Goal: Task Accomplishment & Management: Use online tool/utility

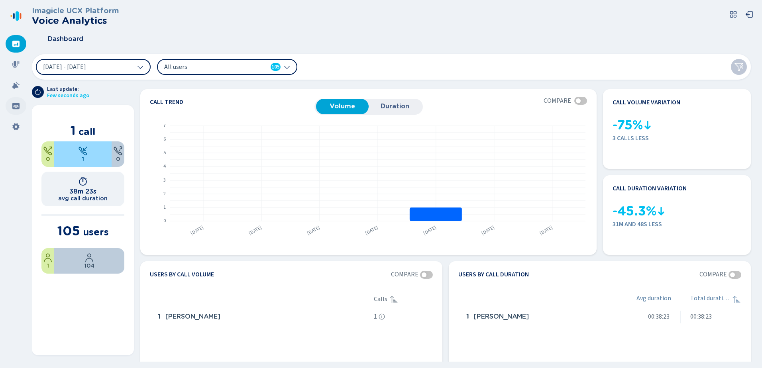
click at [14, 108] on icon at bounding box center [15, 106] width 7 height 6
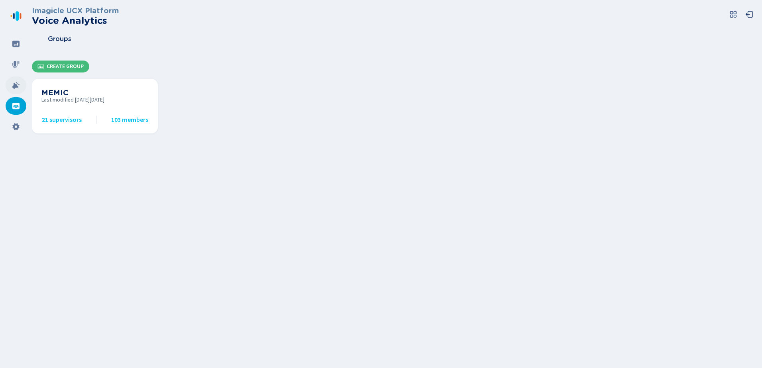
click at [18, 85] on icon at bounding box center [16, 85] width 8 height 8
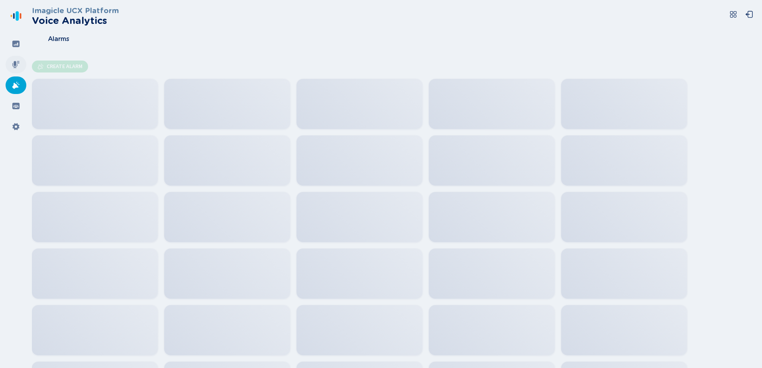
click at [19, 61] on icon at bounding box center [16, 65] width 8 height 8
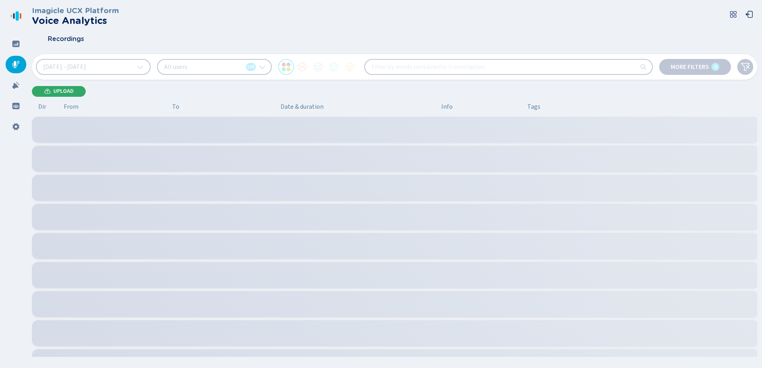
click at [60, 90] on span "Upload" at bounding box center [63, 91] width 20 height 6
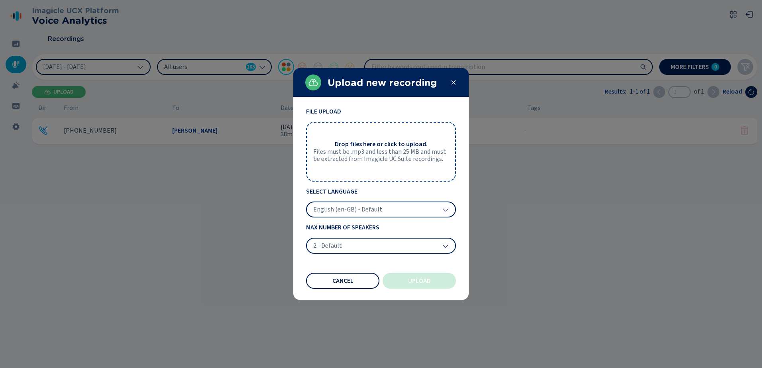
click at [357, 278] on button "Cancel" at bounding box center [342, 281] width 73 height 16
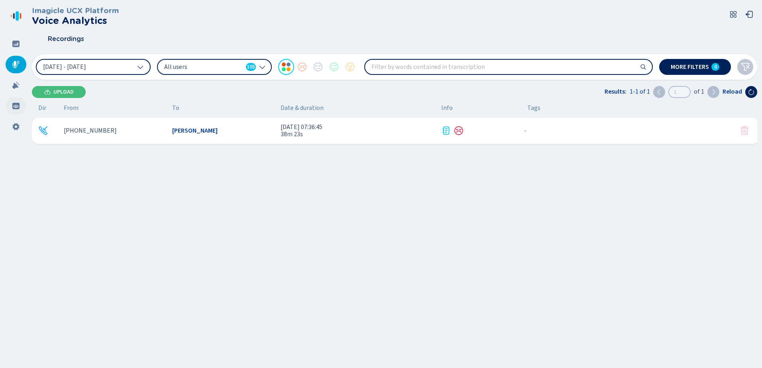
click at [18, 112] on div at bounding box center [16, 106] width 21 height 18
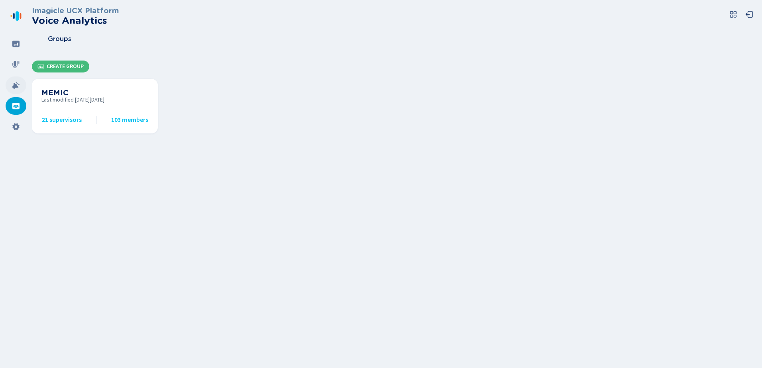
click at [13, 81] on div at bounding box center [16, 86] width 21 height 18
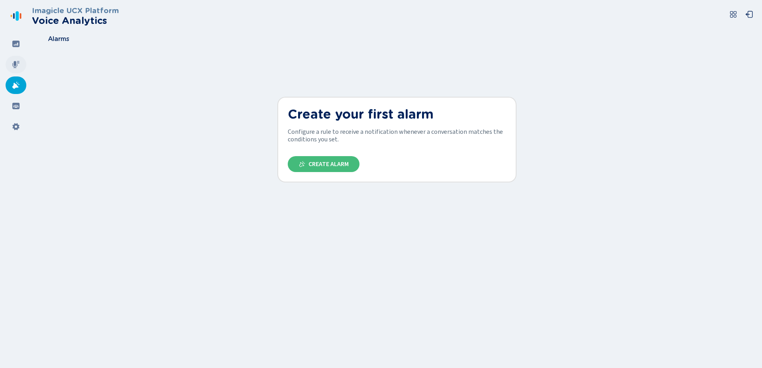
click at [18, 64] on icon at bounding box center [16, 65] width 8 height 8
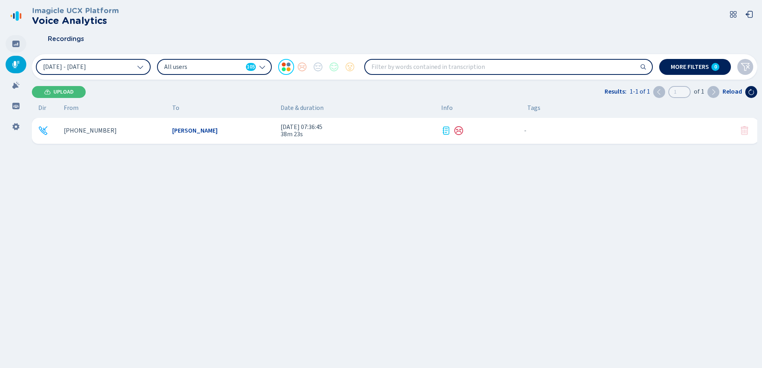
click at [13, 47] on icon at bounding box center [16, 44] width 8 height 8
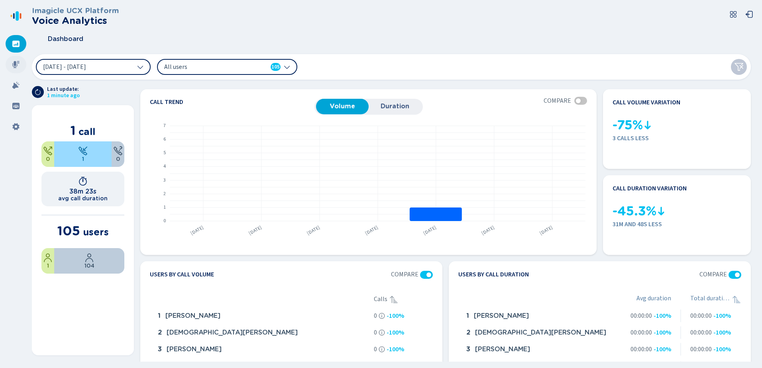
click at [20, 66] on icon at bounding box center [16, 65] width 8 height 8
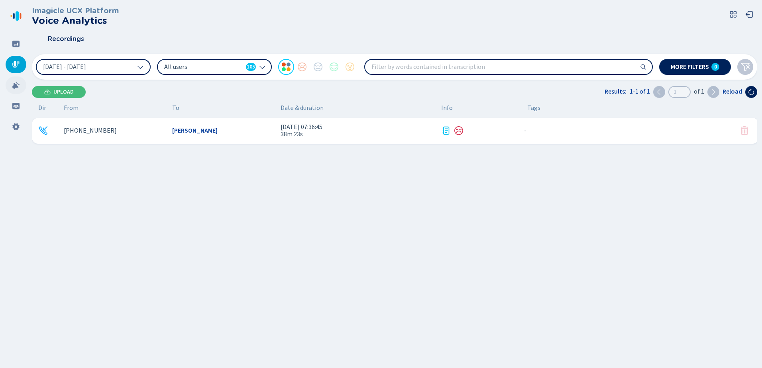
click at [15, 85] on icon at bounding box center [15, 85] width 7 height 7
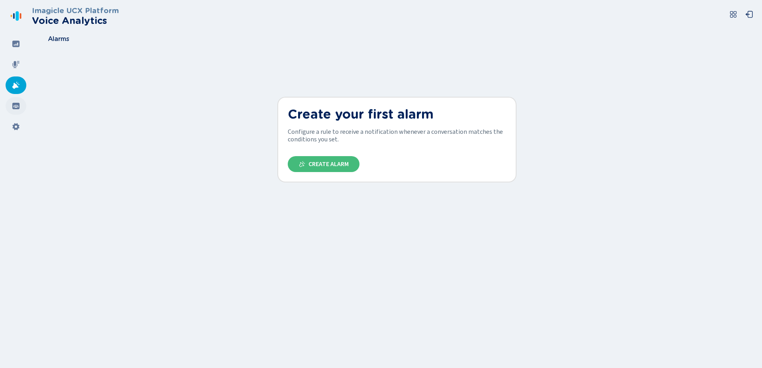
click at [17, 108] on icon at bounding box center [15, 106] width 7 height 6
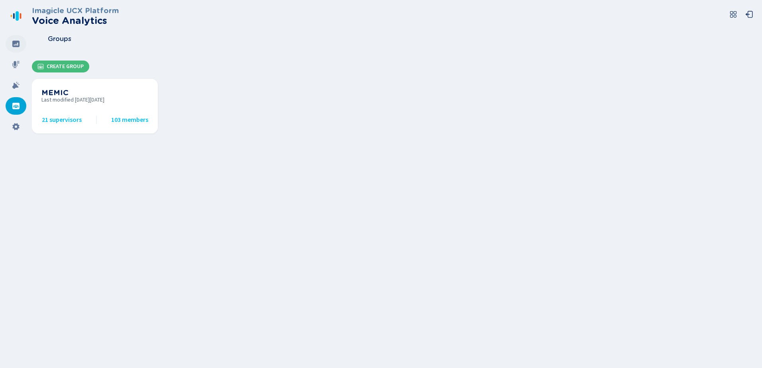
click at [16, 44] on icon at bounding box center [16, 44] width 8 height 8
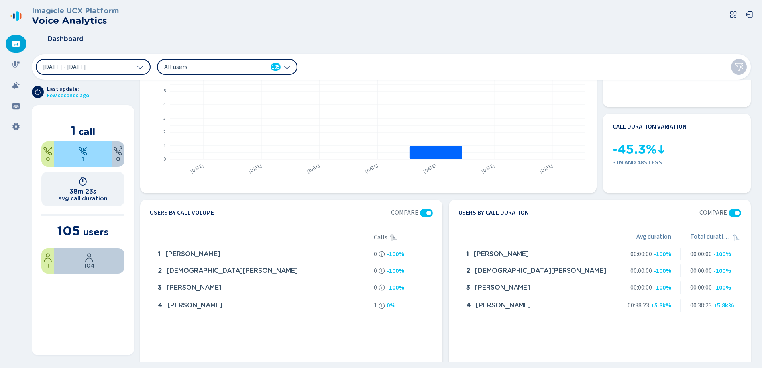
scroll to position [59, 0]
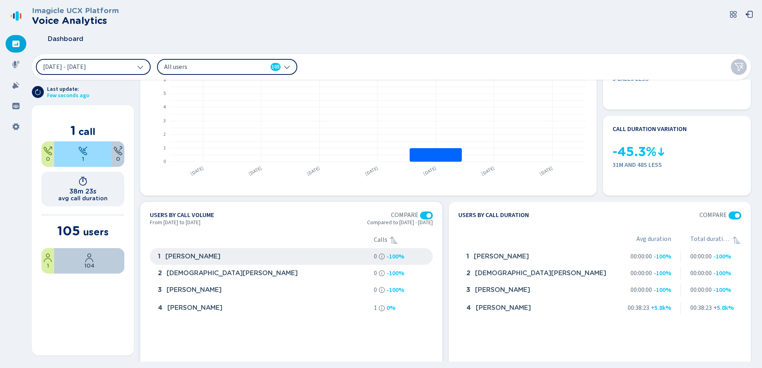
click at [274, 258] on div "1 [PERSON_NAME]" at bounding box center [263, 257] width 216 height 14
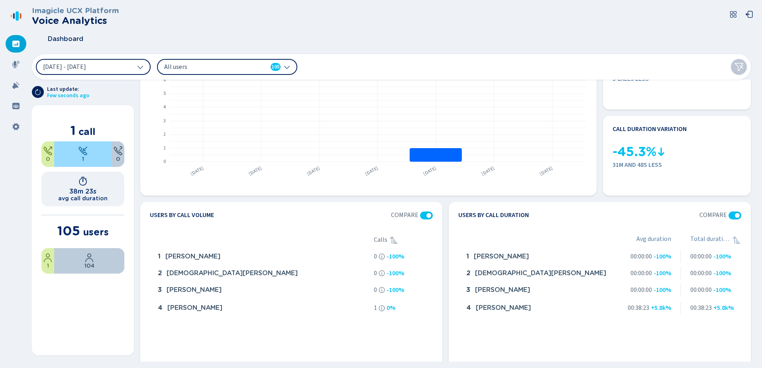
click at [18, 14] on icon at bounding box center [17, 16] width 3 height 10
click at [121, 63] on button "[DATE] - [DATE]" at bounding box center [93, 67] width 115 height 16
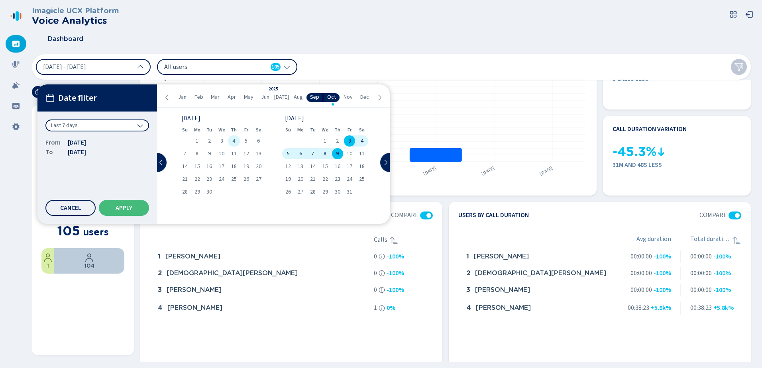
click at [229, 144] on div "4" at bounding box center [234, 141] width 12 height 11
click at [344, 150] on div "5 6 7 8 9 10 11" at bounding box center [325, 153] width 86 height 11
click at [341, 153] on div "9" at bounding box center [337, 153] width 12 height 11
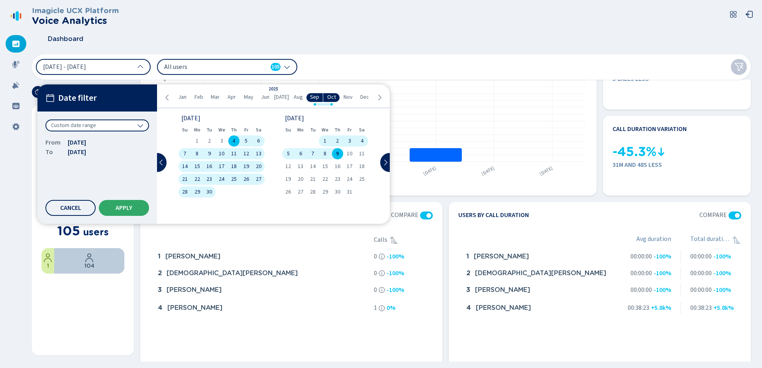
click at [119, 208] on span "Apply" at bounding box center [124, 208] width 17 height 6
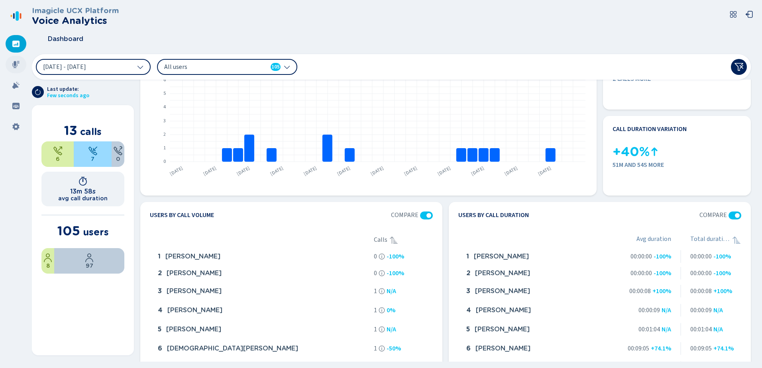
click at [8, 63] on div at bounding box center [16, 65] width 21 height 18
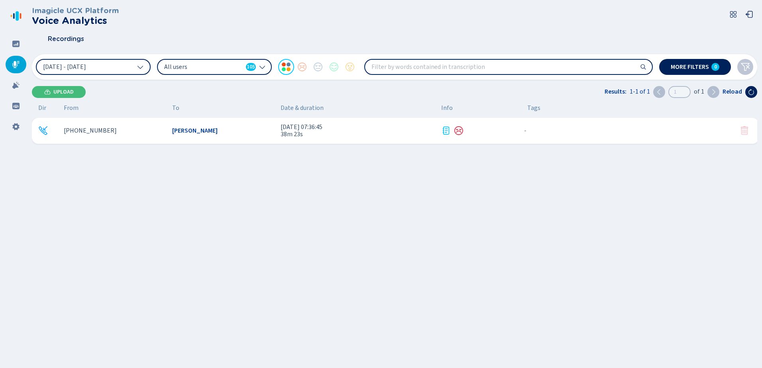
click at [140, 130] on div "[PHONE_NUMBER]" at bounding box center [115, 130] width 102 height 7
